Goal: Information Seeking & Learning: Learn about a topic

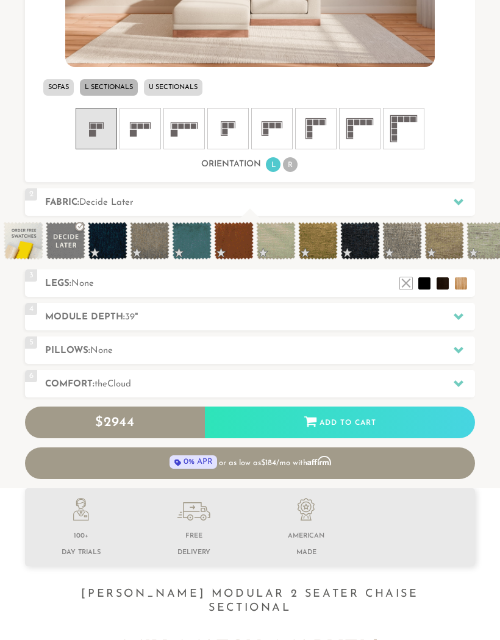
scroll to position [588, 0]
click at [469, 311] on div at bounding box center [459, 316] width 26 height 25
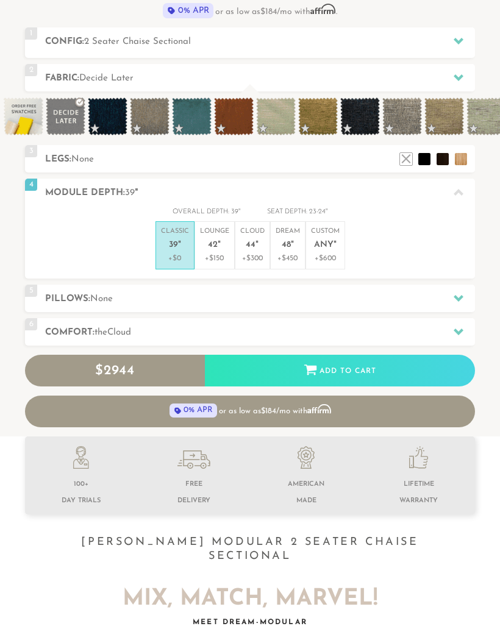
scroll to position [392, 0]
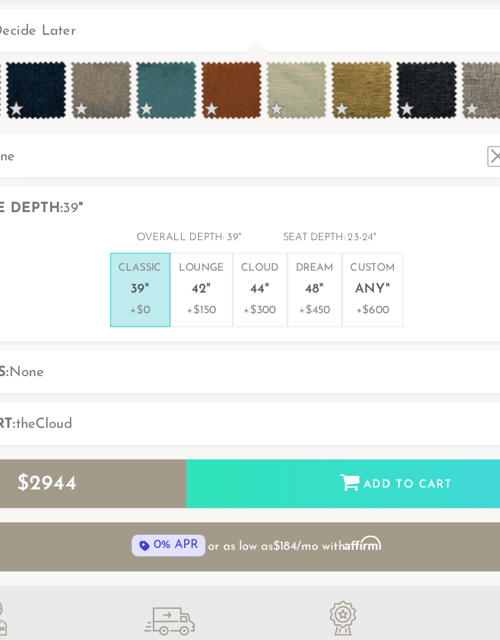
click at [218, 241] on em """ at bounding box center [219, 246] width 3 height 10
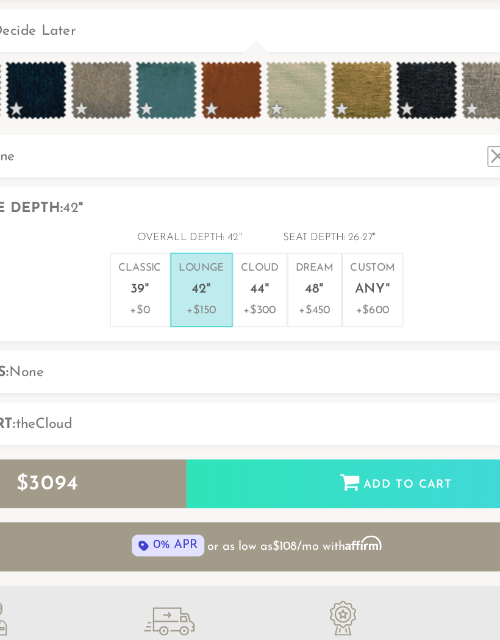
click at [256, 241] on em """ at bounding box center [257, 246] width 3 height 10
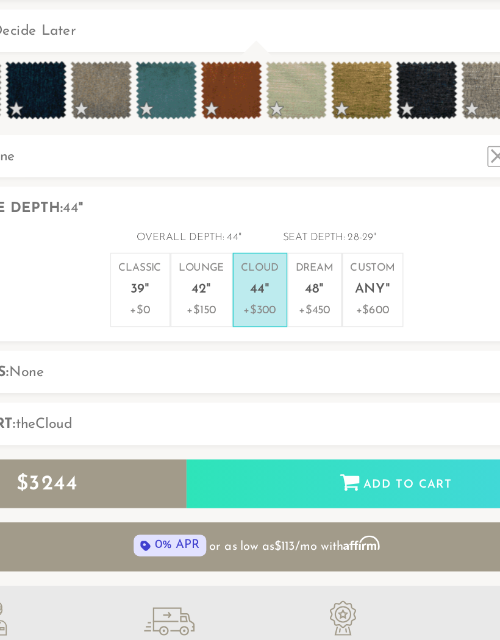
click at [291, 241] on em """ at bounding box center [292, 246] width 3 height 10
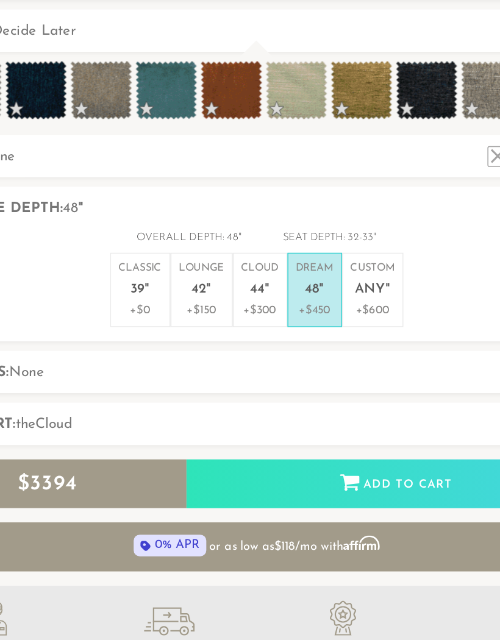
click at [314, 241] on span "Any" at bounding box center [324, 246] width 20 height 10
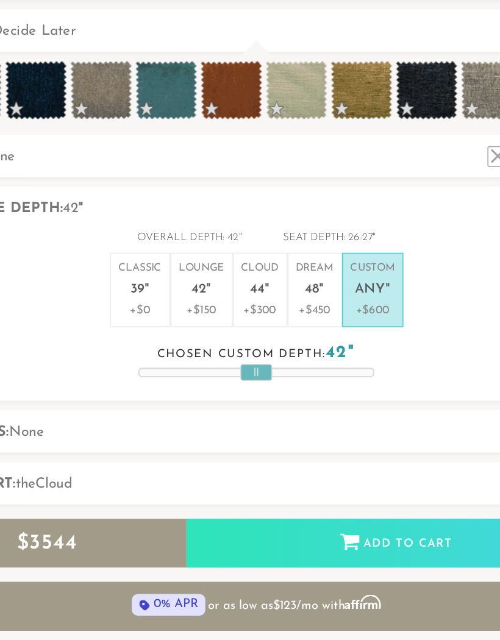
click at [200, 228] on p "Lounge 42 "" at bounding box center [214, 241] width 29 height 26
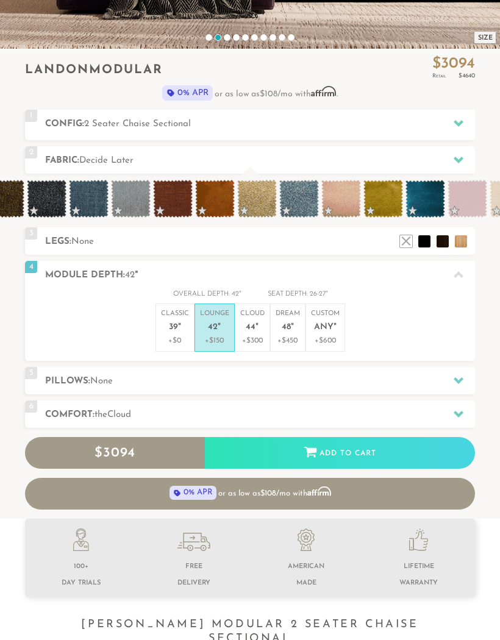
scroll to position [0, 8098]
click at [347, 202] on span at bounding box center [341, 199] width 40 height 38
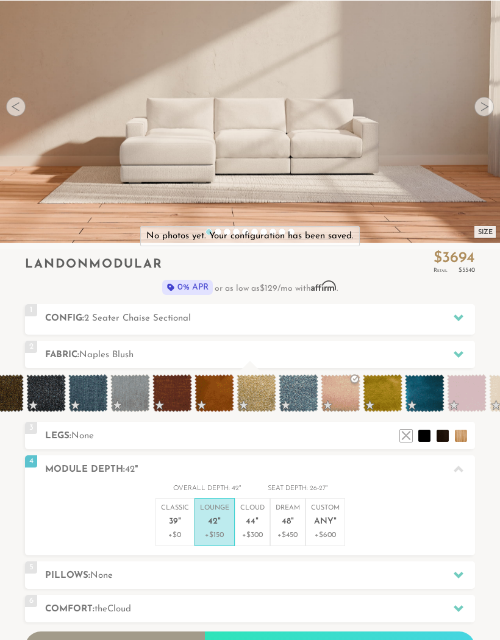
scroll to position [116, 0]
click at [349, 396] on span at bounding box center [341, 393] width 40 height 38
click at [468, 398] on span at bounding box center [467, 393] width 40 height 38
click at [465, 397] on span at bounding box center [467, 393] width 40 height 38
click at [345, 395] on span at bounding box center [341, 393] width 40 height 38
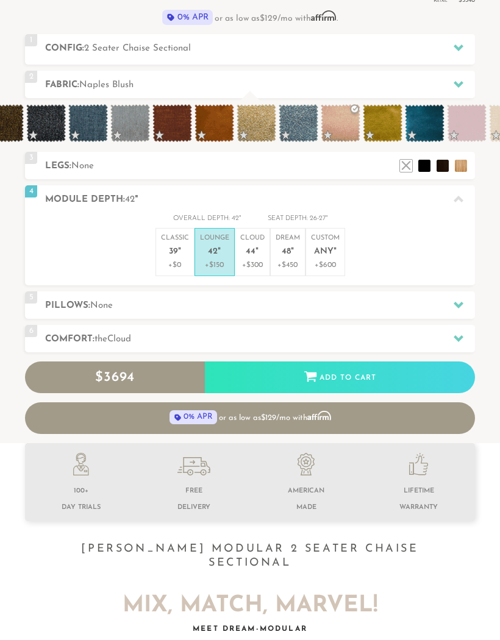
scroll to position [388, 0]
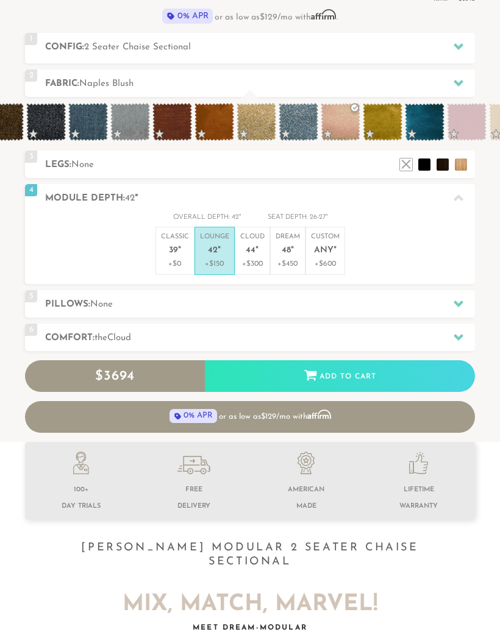
click at [454, 310] on div at bounding box center [459, 303] width 26 height 25
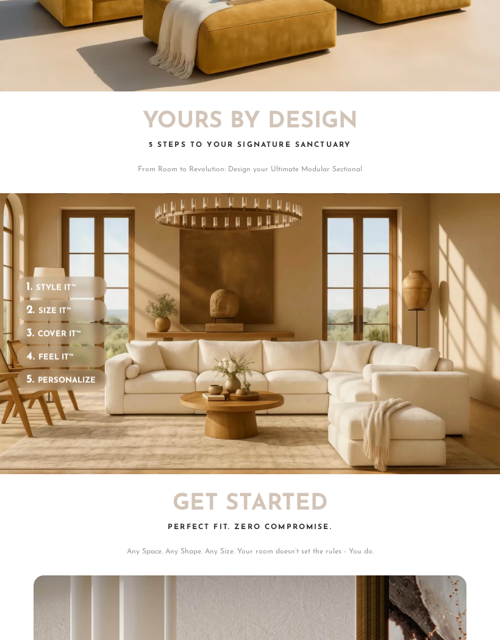
scroll to position [0, 0]
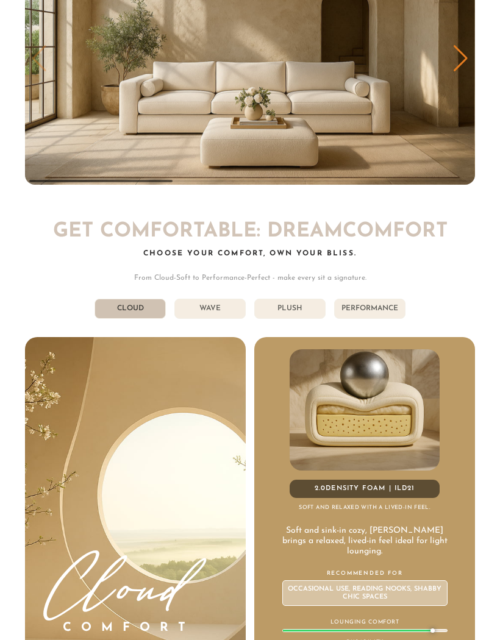
click at [229, 299] on li "Wave" at bounding box center [209, 309] width 71 height 20
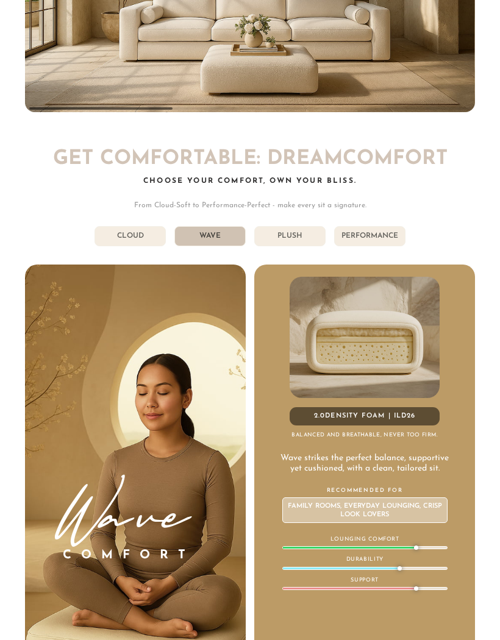
scroll to position [4859, 0]
click at [147, 226] on li "Cloud" at bounding box center [130, 236] width 71 height 20
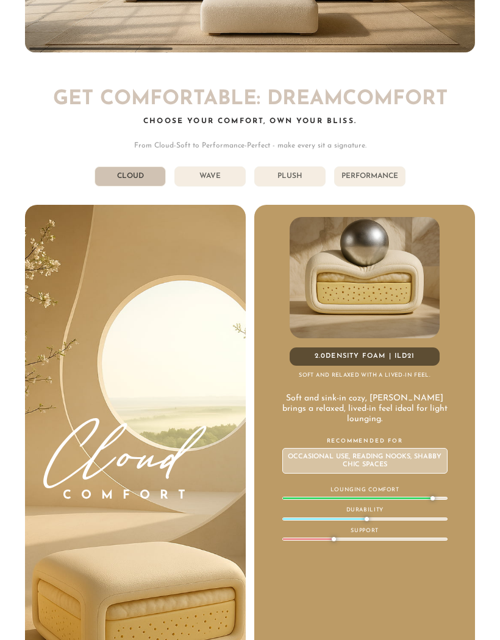
scroll to position [4913, 0]
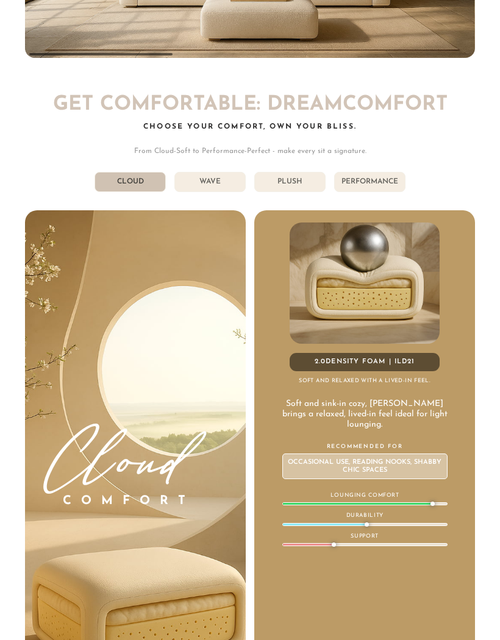
click at [229, 173] on li "Wave" at bounding box center [209, 183] width 71 height 20
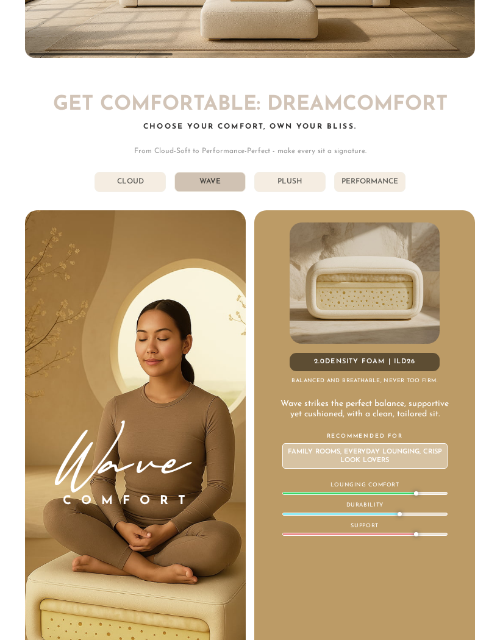
click at [288, 172] on li "Plush" at bounding box center [289, 182] width 71 height 20
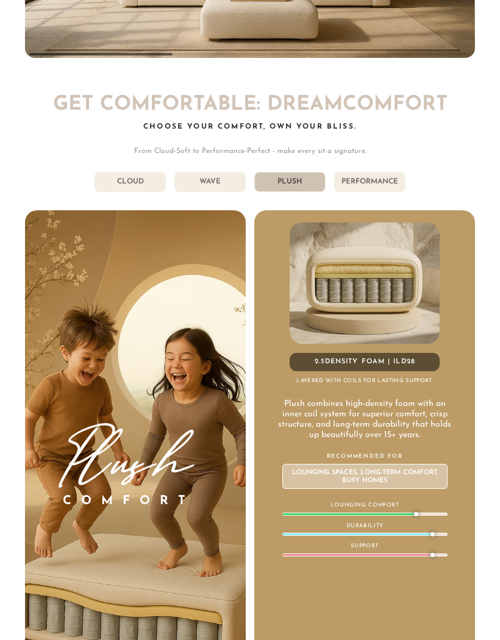
click at [360, 172] on li "Performance" at bounding box center [369, 182] width 71 height 20
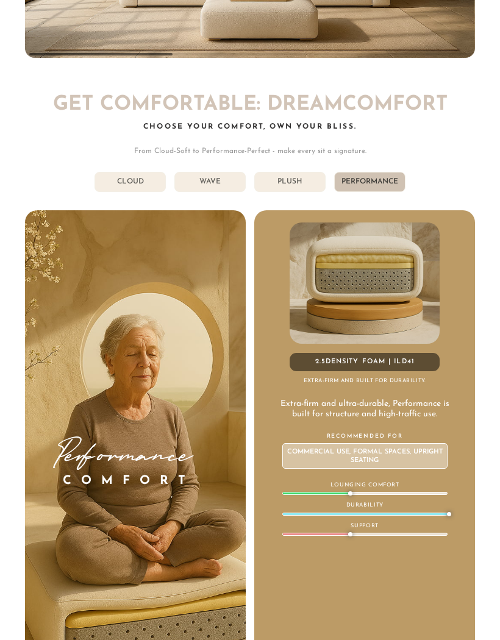
click at [307, 172] on li "Plush" at bounding box center [289, 182] width 71 height 20
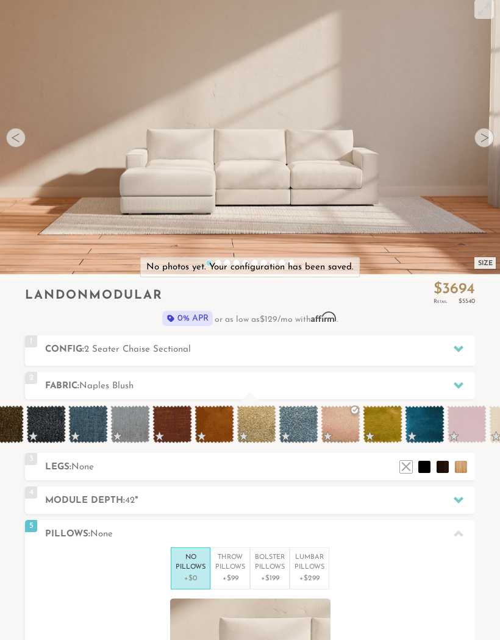
scroll to position [83, 0]
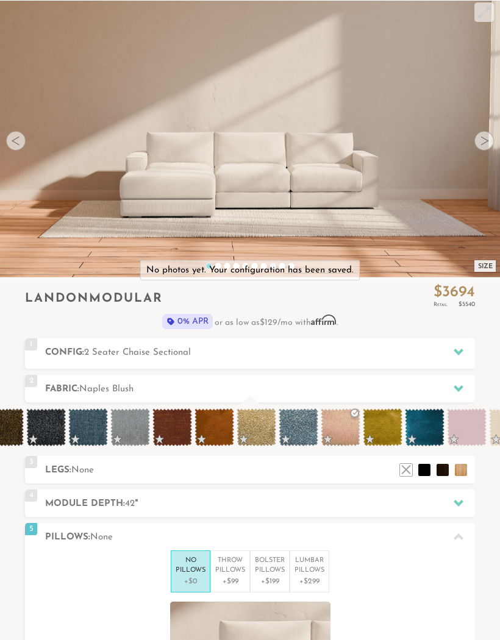
click at [481, 143] on div at bounding box center [484, 140] width 20 height 20
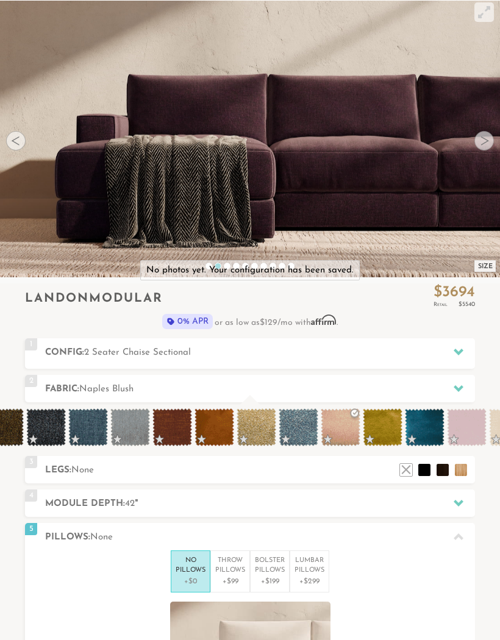
scroll to position [82, 0]
click at [471, 154] on video at bounding box center [250, 121] width 500 height 250
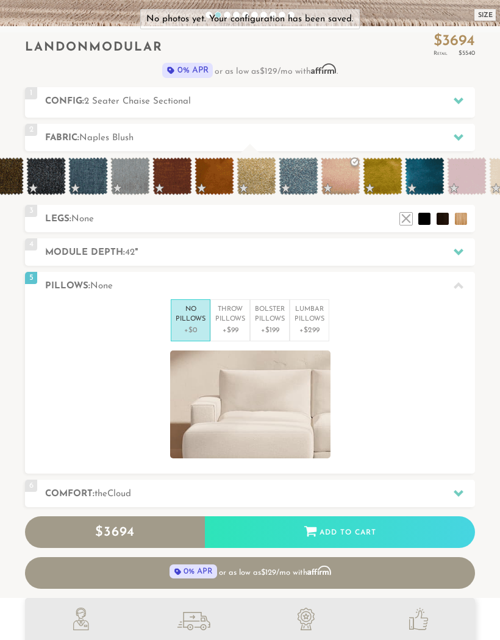
scroll to position [334, 0]
click at [444, 255] on h2 "Module Depth: 42 "" at bounding box center [260, 253] width 430 height 14
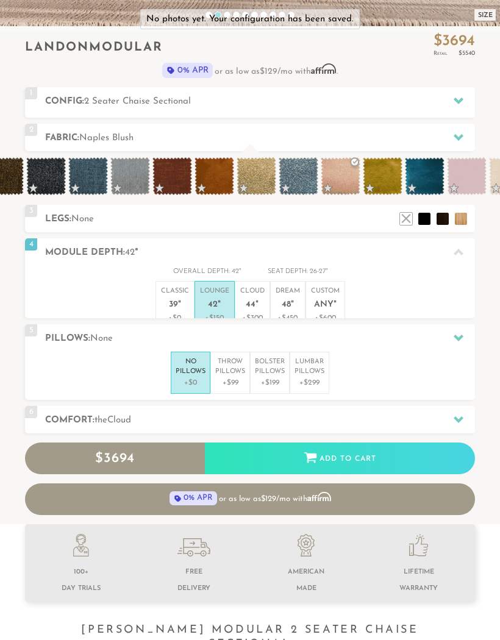
scroll to position [11511, 500]
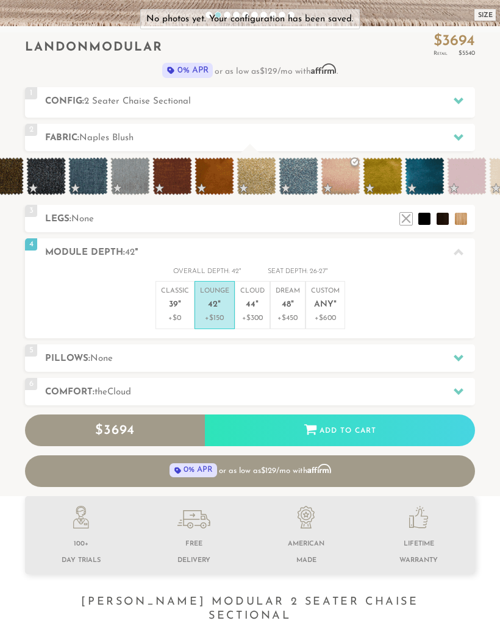
click at [461, 216] on li at bounding box center [461, 219] width 12 height 12
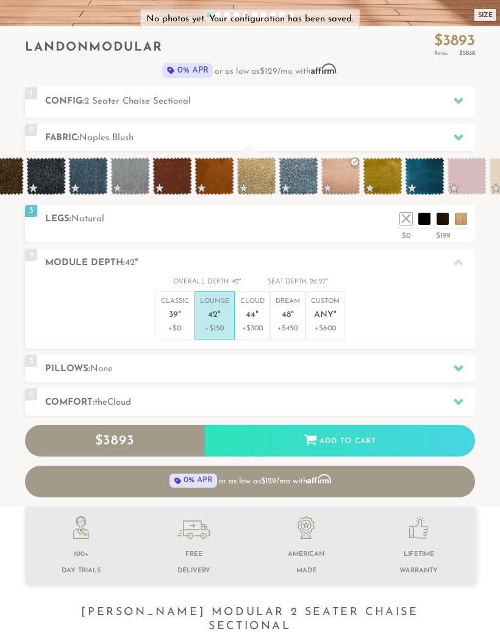
scroll to position [11521, 500]
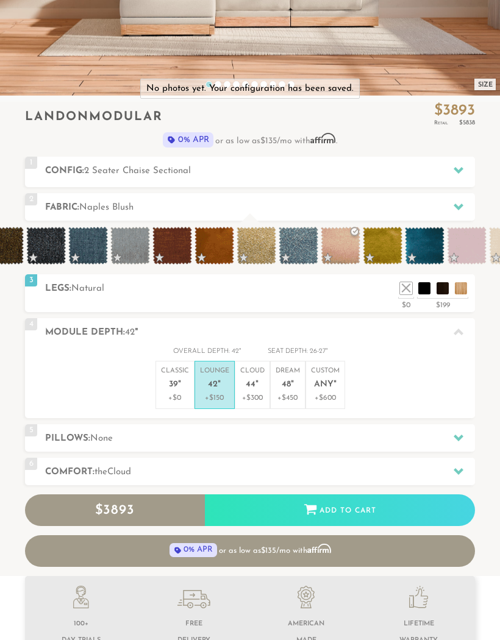
click at [402, 285] on li at bounding box center [406, 288] width 12 height 12
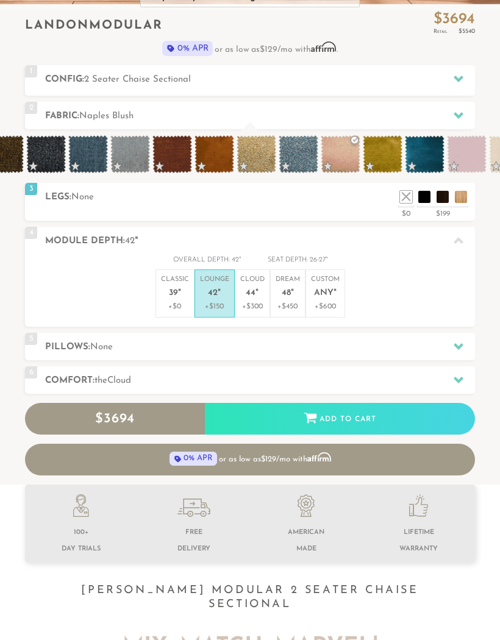
click at [467, 198] on li at bounding box center [461, 197] width 12 height 12
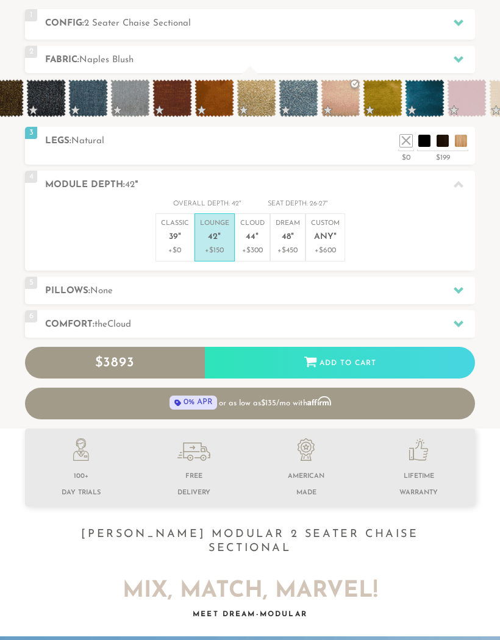
scroll to position [412, 0]
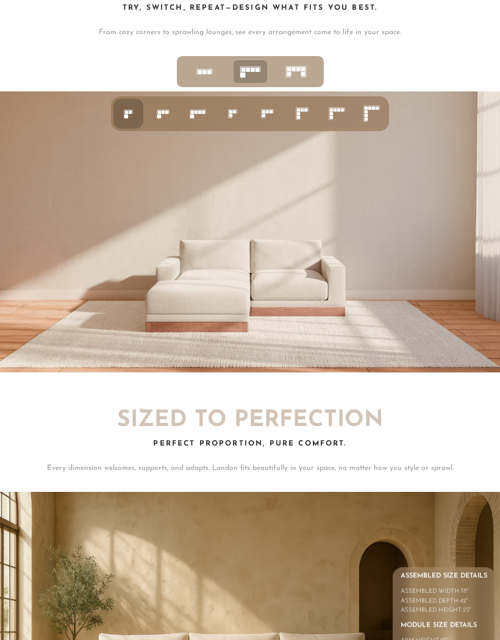
click at [413, 231] on img at bounding box center [250, 231] width 500 height 281
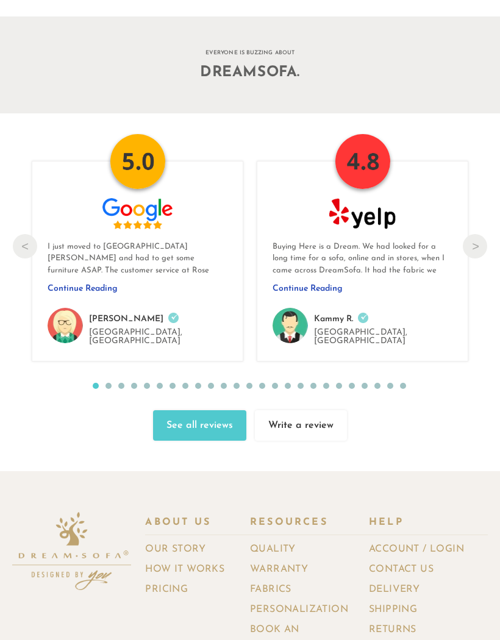
scroll to position [10828, 0]
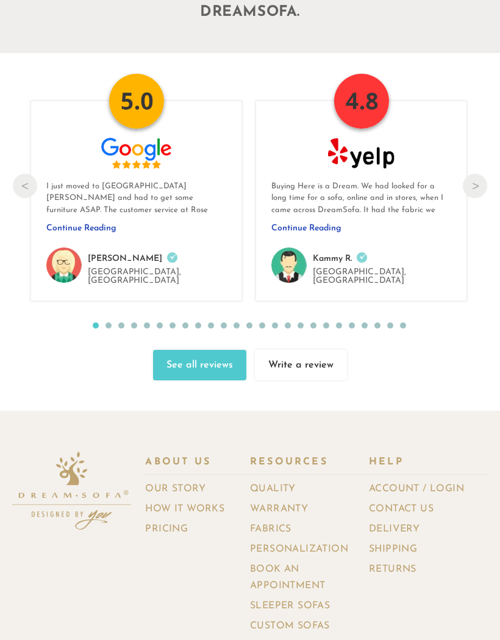
click at [414, 541] on link "Shipping" at bounding box center [397, 550] width 57 height 18
